Goal: Task Accomplishment & Management: Use online tool/utility

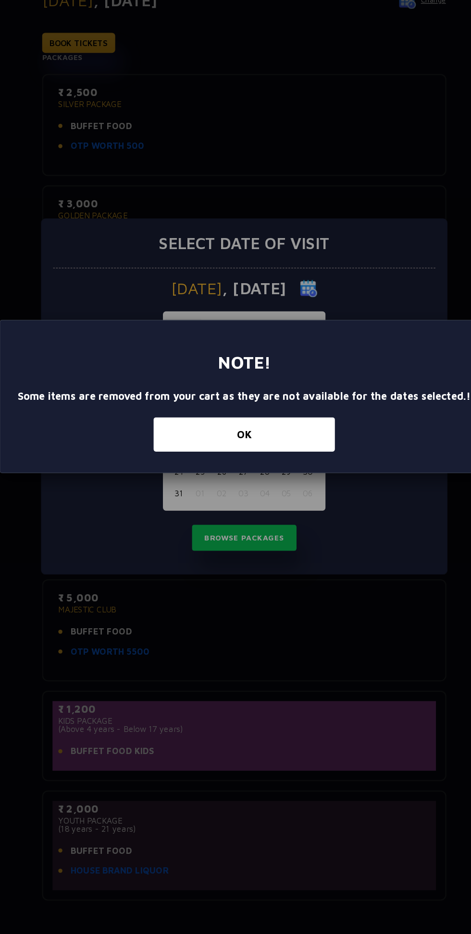
click at [257, 495] on button "OK" at bounding box center [235, 499] width 150 height 28
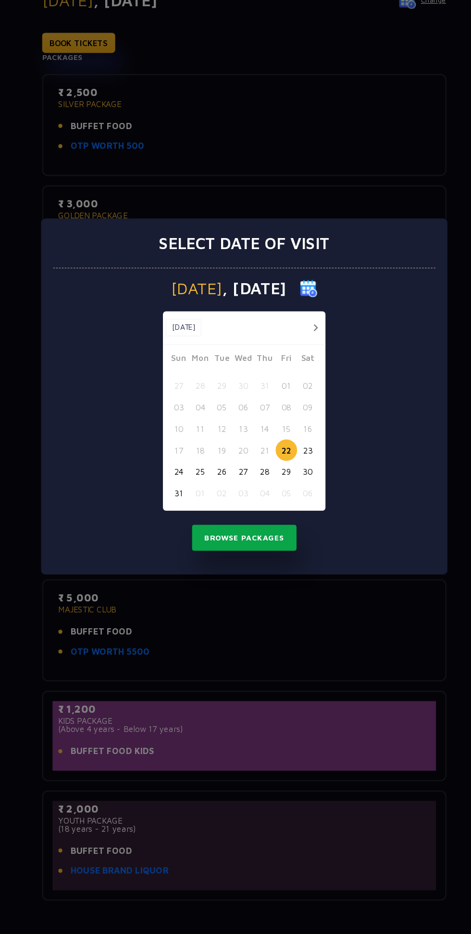
click at [254, 584] on button "Browse Packages" at bounding box center [235, 584] width 86 height 22
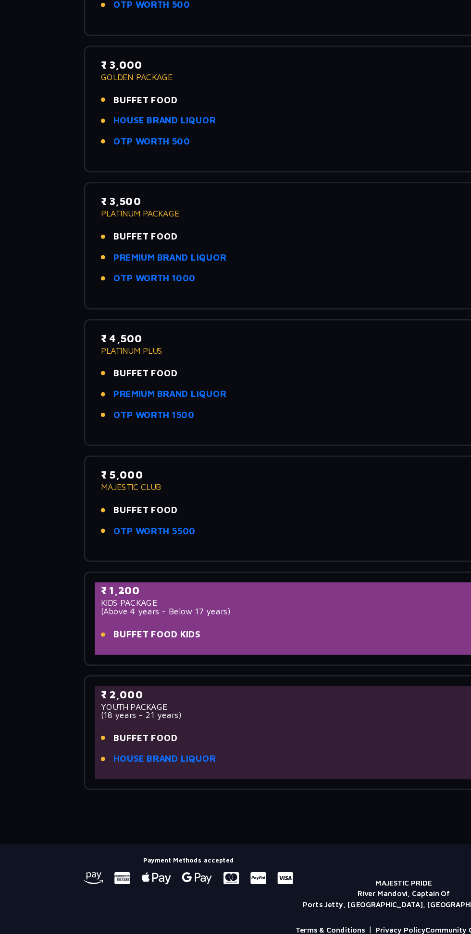
scroll to position [115, 0]
